Goal: Navigation & Orientation: Find specific page/section

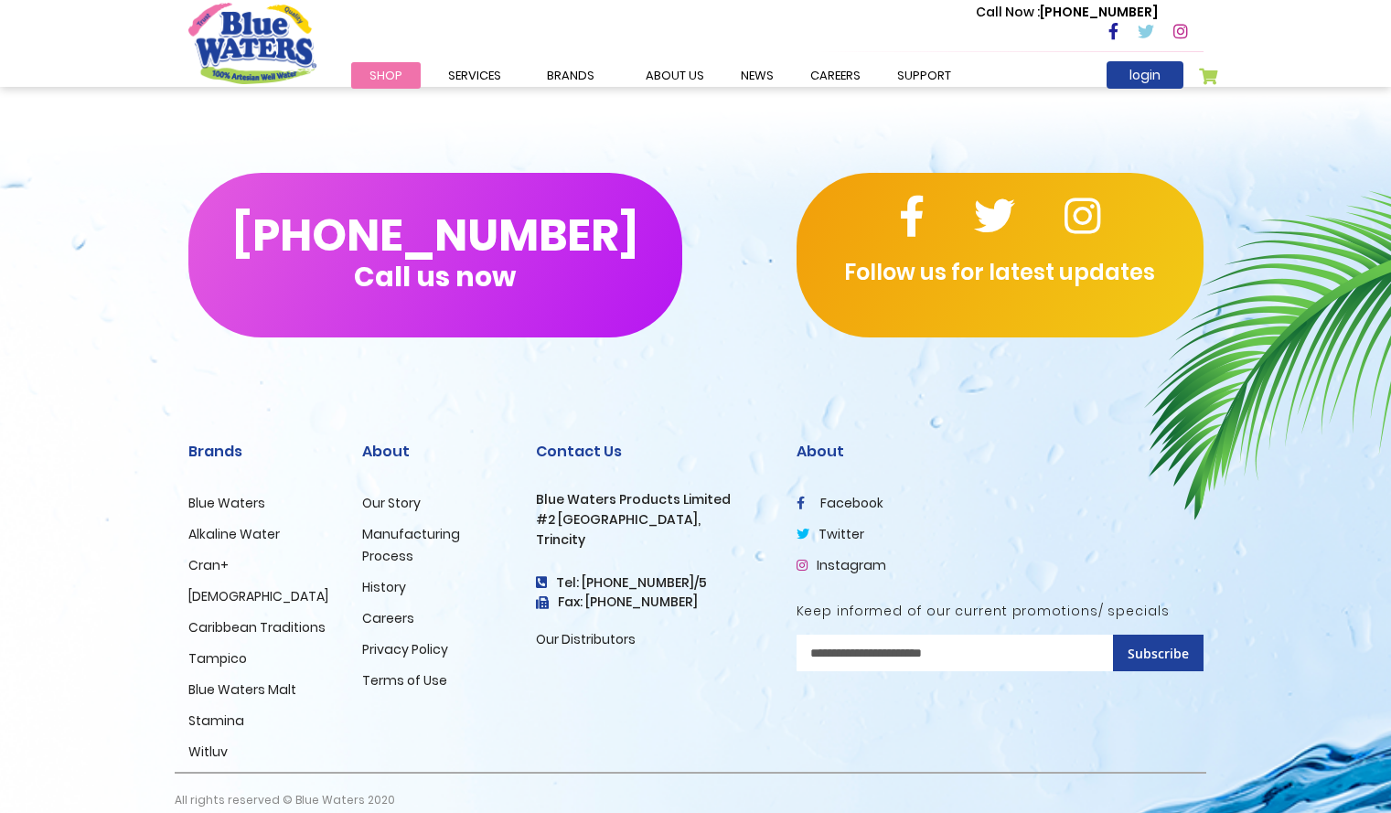
scroll to position [2414, 0]
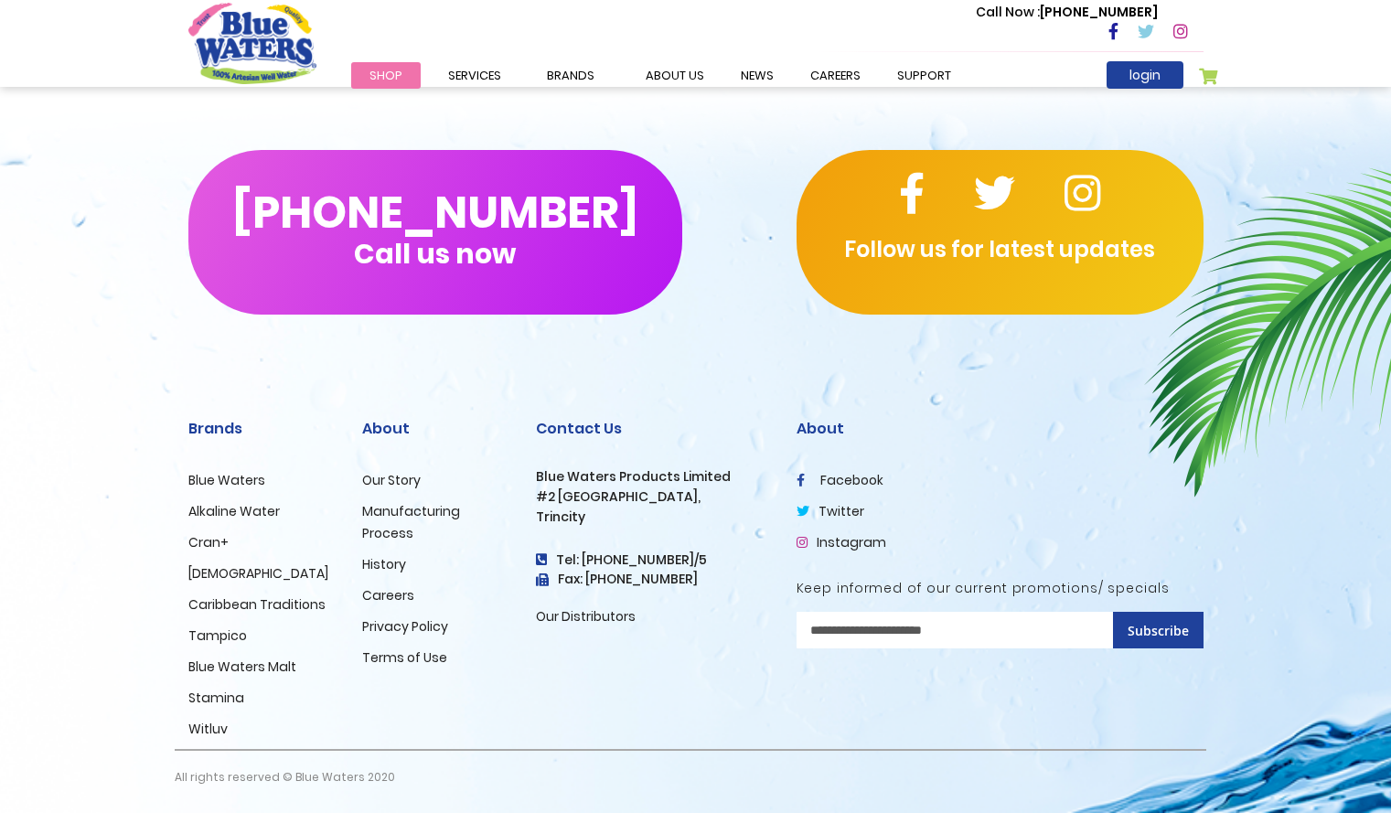
click at [586, 616] on link "Our Distributors" at bounding box center [586, 616] width 100 height 18
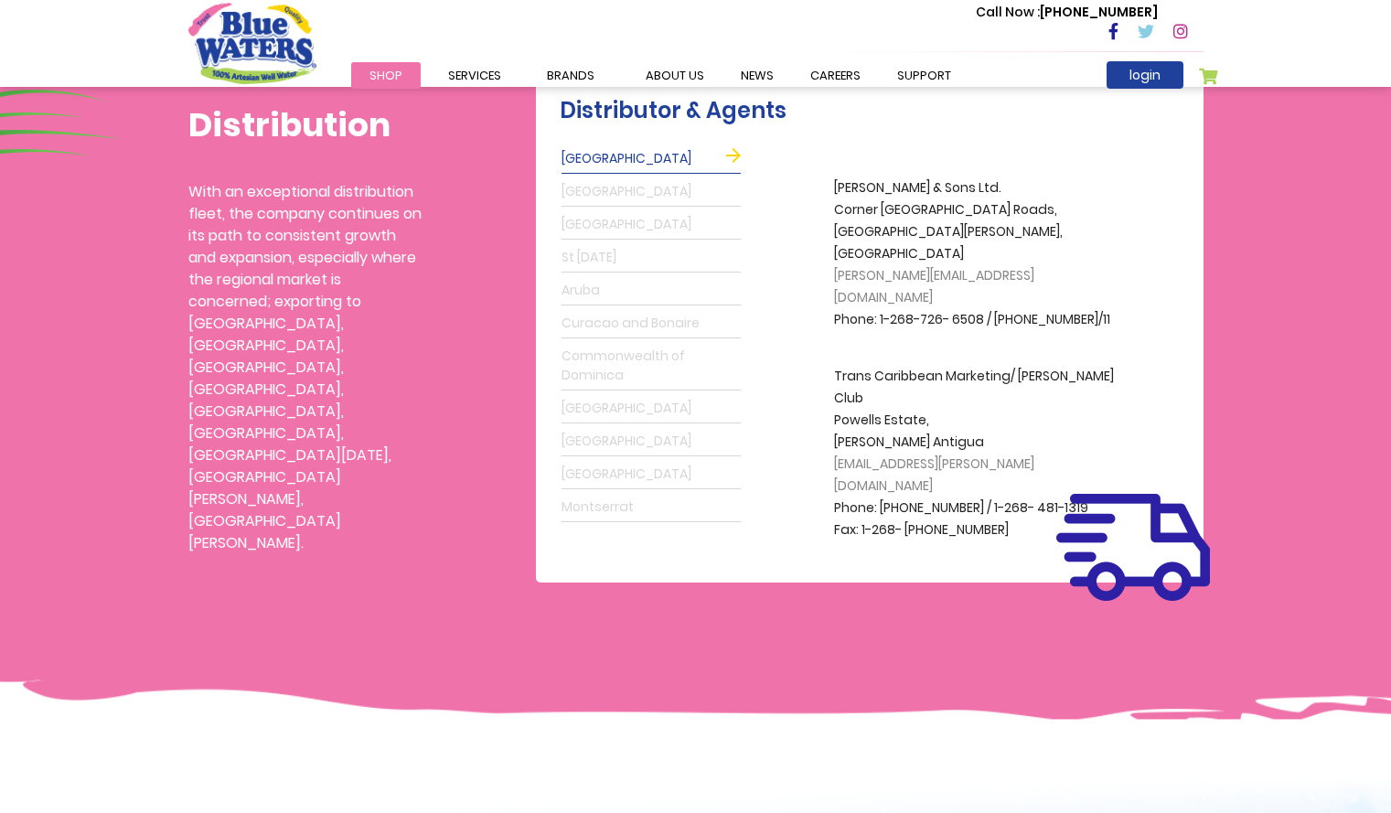
scroll to position [517, 0]
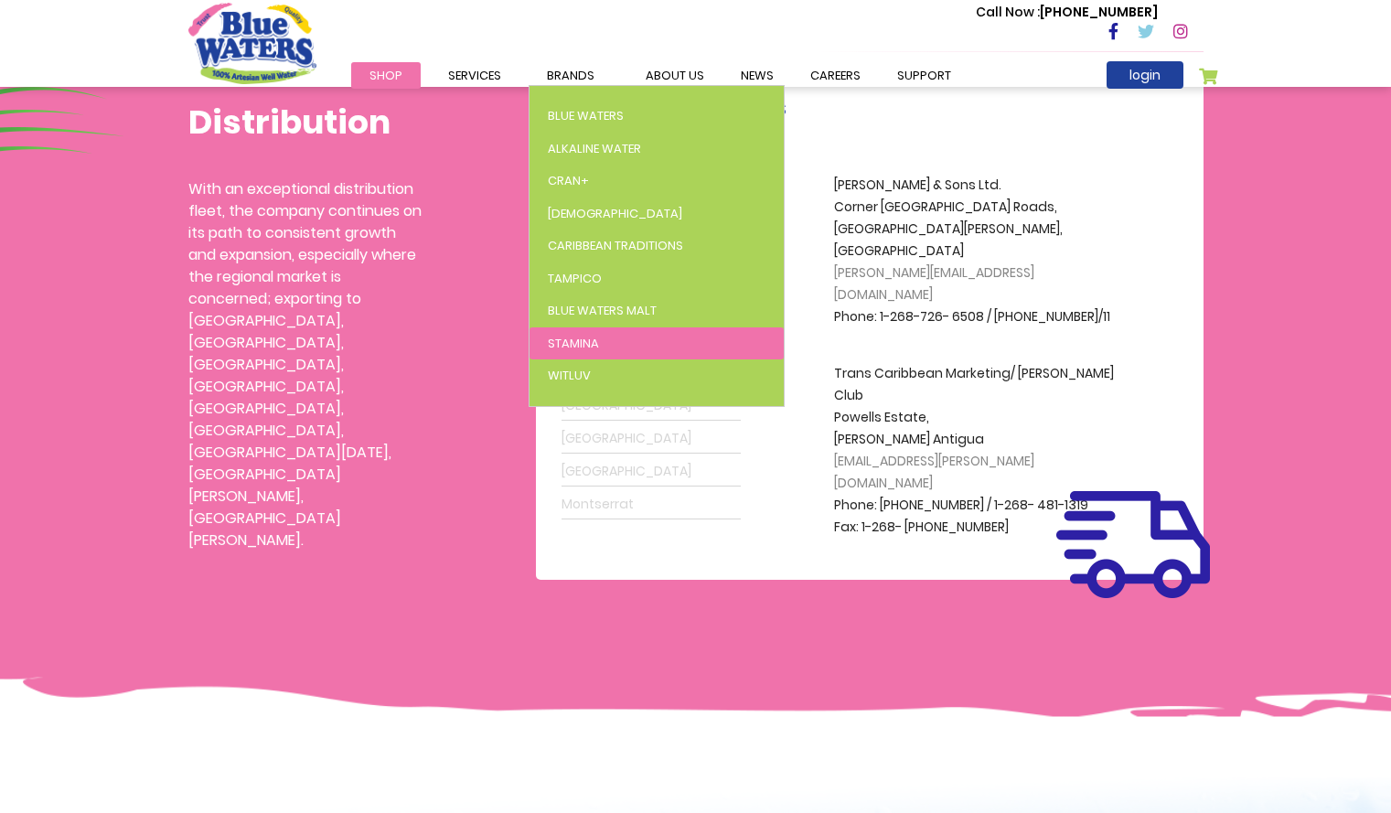
click at [589, 337] on span "Stamina" at bounding box center [573, 343] width 51 height 17
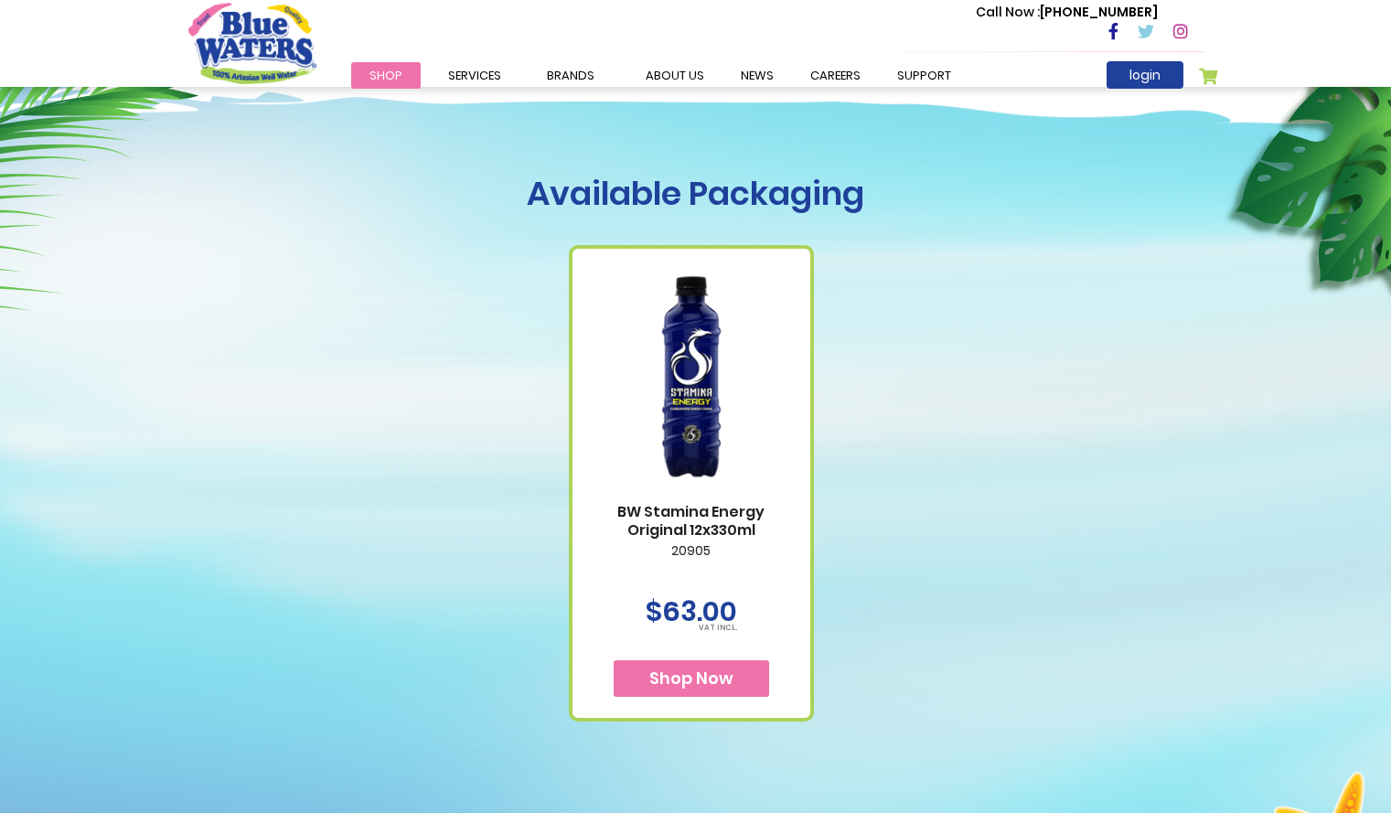
scroll to position [702, 0]
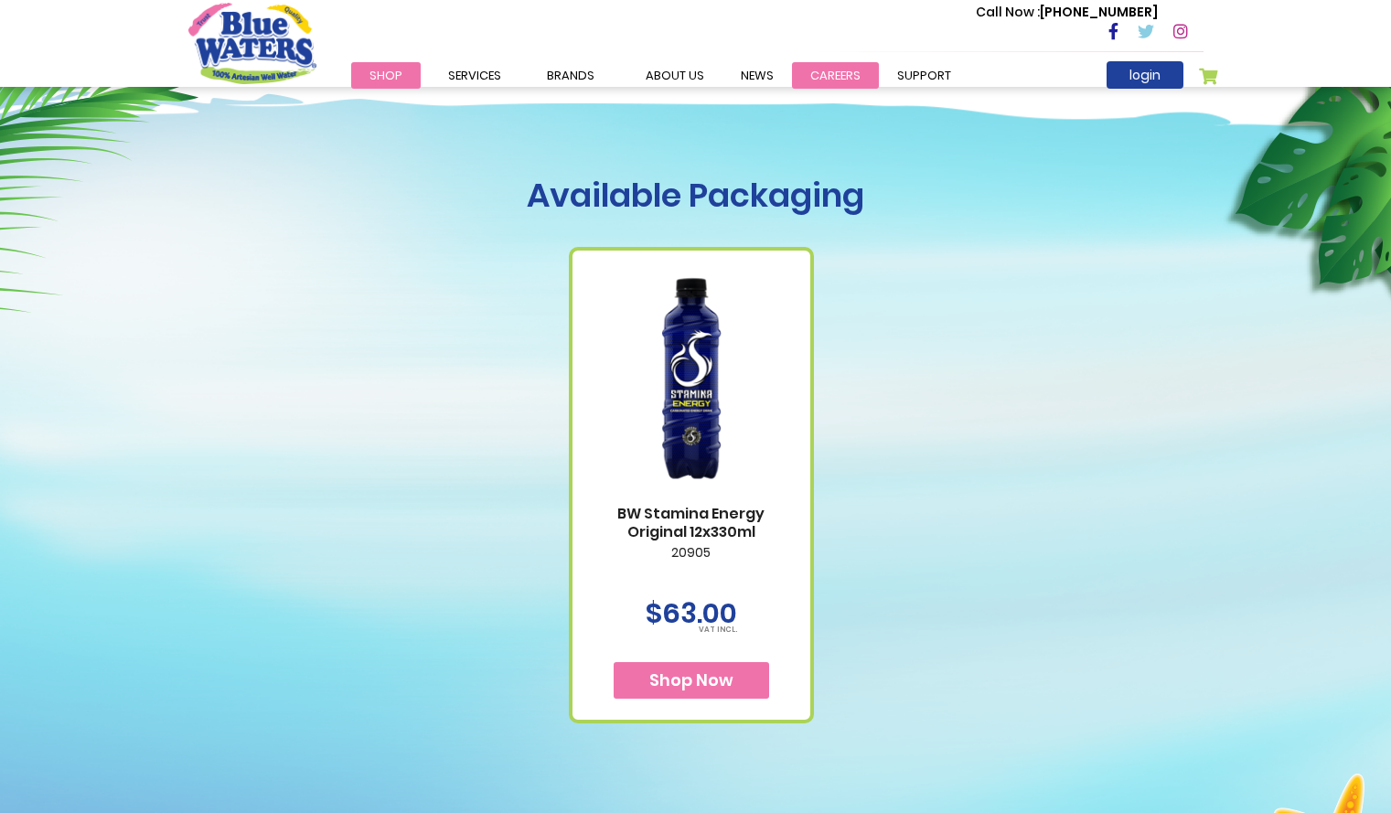
click at [826, 83] on link "careers" at bounding box center [835, 75] width 87 height 27
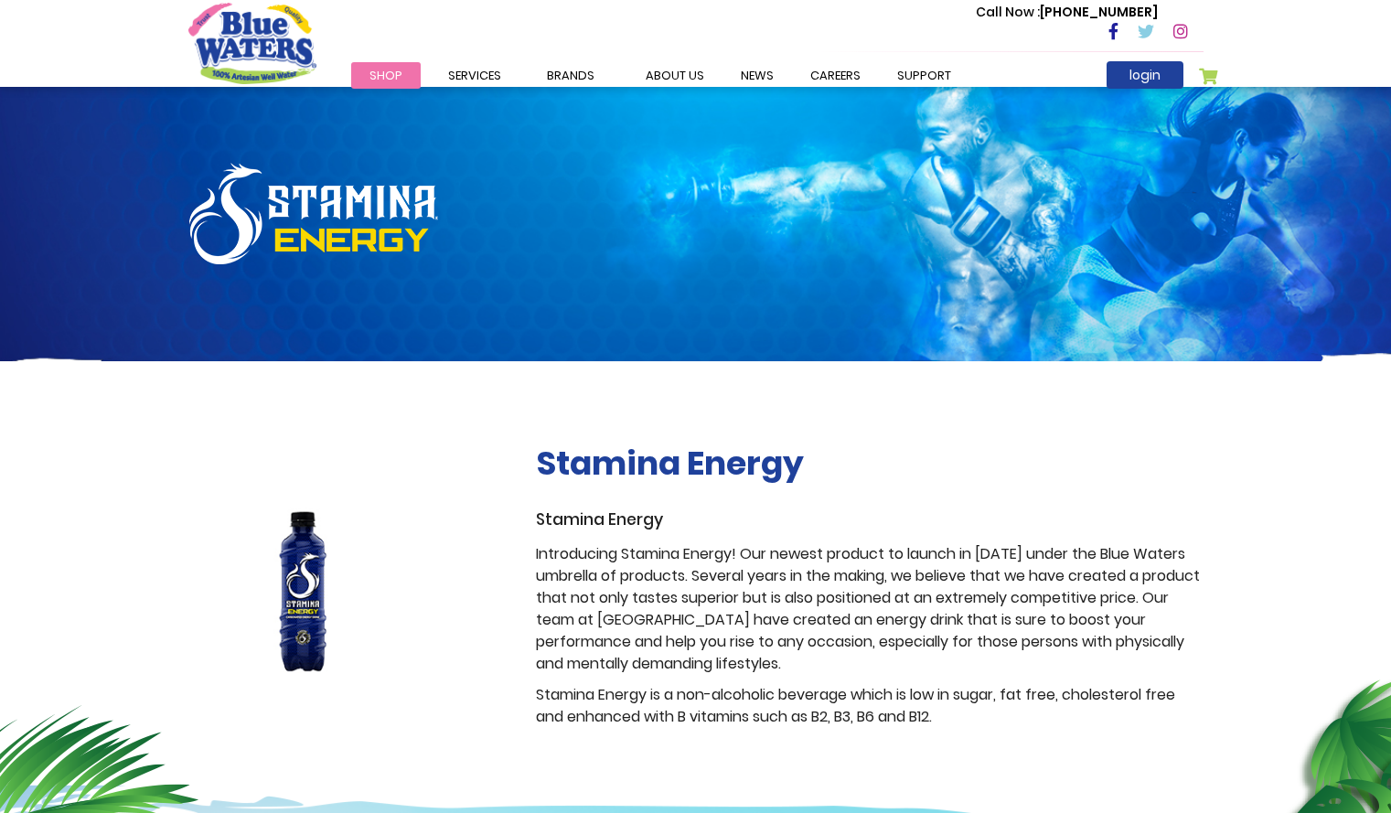
scroll to position [702, 0]
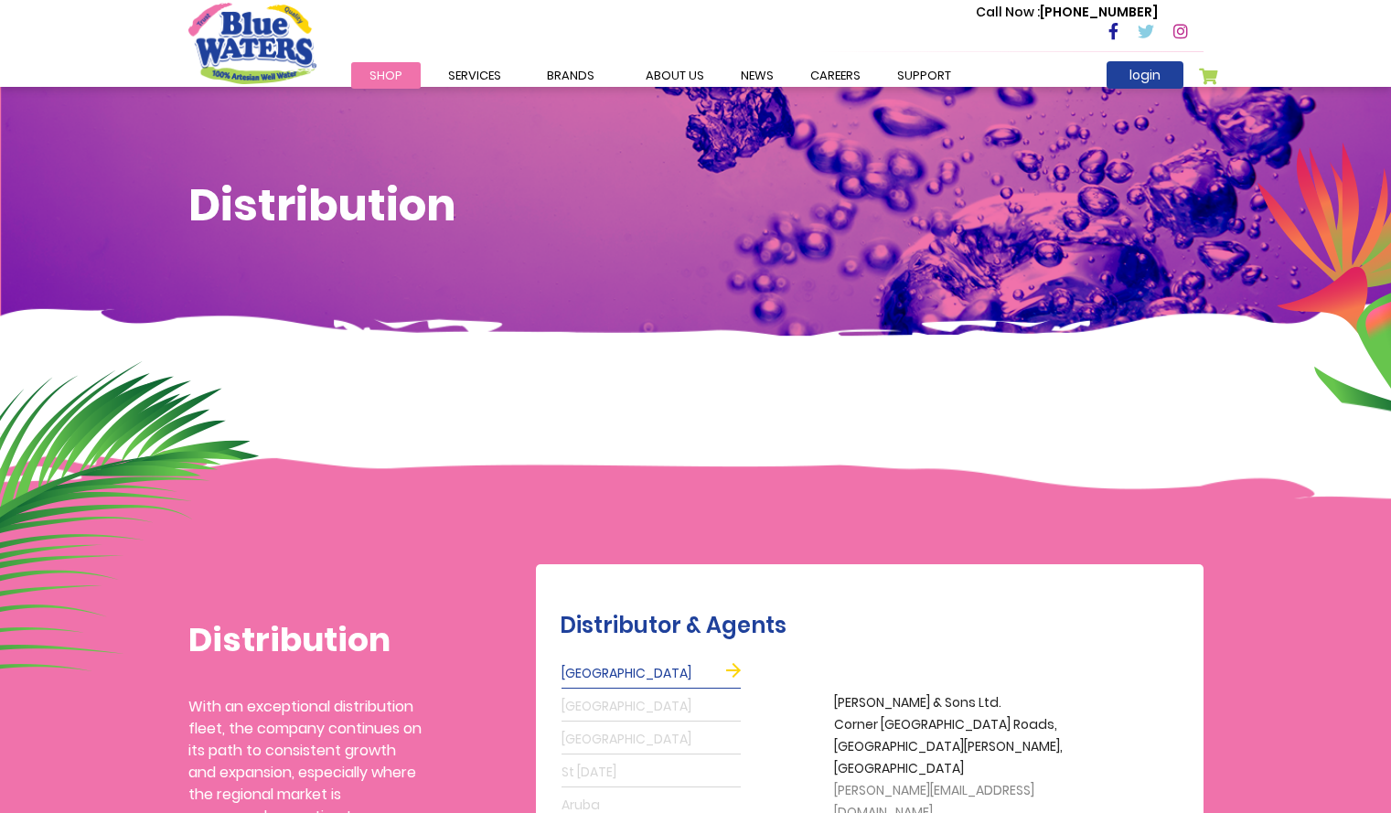
scroll to position [517, 0]
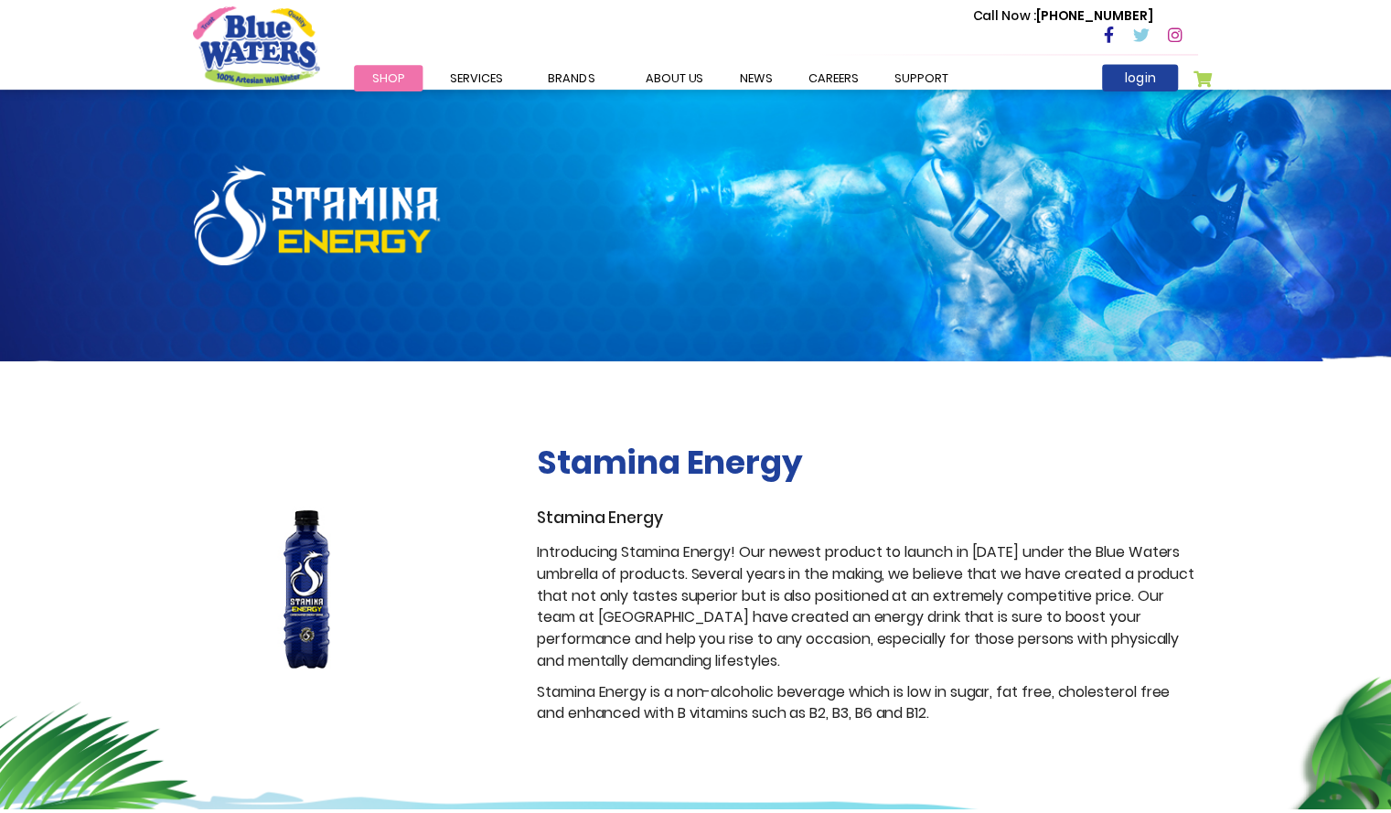
scroll to position [2414, 0]
